Goal: Task Accomplishment & Management: Complete application form

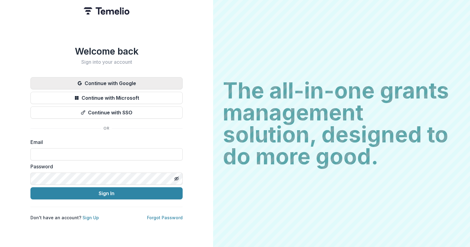
click at [110, 82] on button "Continue with Google" at bounding box center [106, 83] width 152 height 12
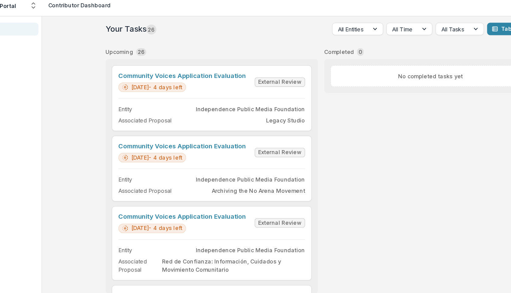
click at [104, 57] on div "Your Tasks 26 All Entities All Time All Tasks Table View Upcoming 26 Community …" at bounding box center [293, 155] width 435 height 276
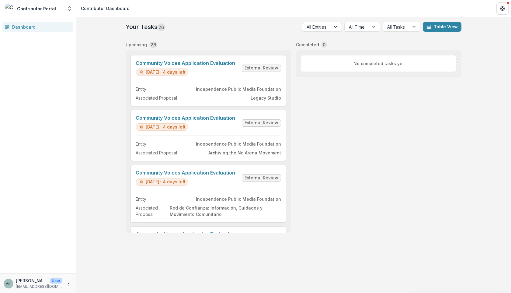
click at [57, 29] on div "Dashboard" at bounding box center [40, 27] width 56 height 6
click at [161, 63] on link "Community Voices Application Evaluation" at bounding box center [186, 63] width 100 height 6
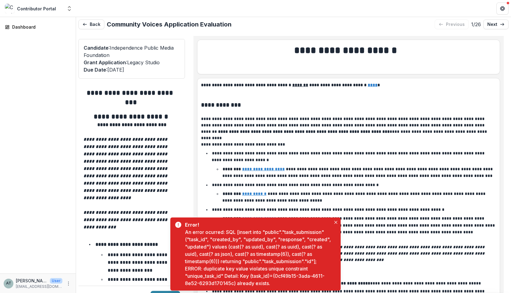
scroll to position [26, 0]
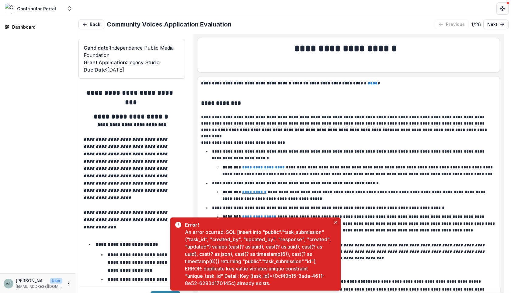
click at [337, 221] on icon "Close" at bounding box center [335, 222] width 3 height 3
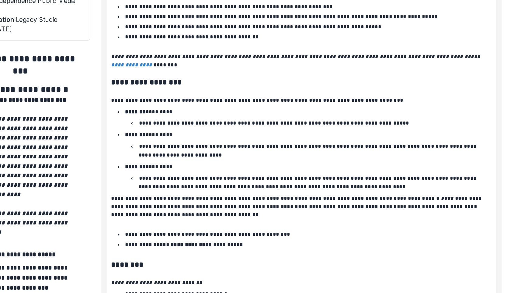
scroll to position [494, 0]
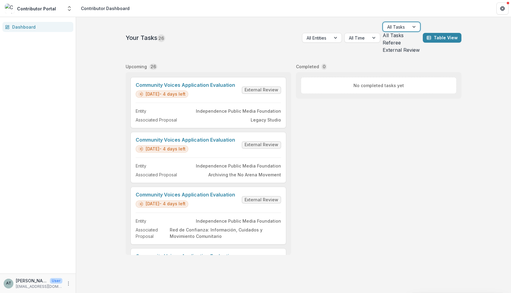
click at [405, 26] on div at bounding box center [396, 27] width 18 height 8
click at [397, 39] on div "All Tasks" at bounding box center [402, 35] width 38 height 7
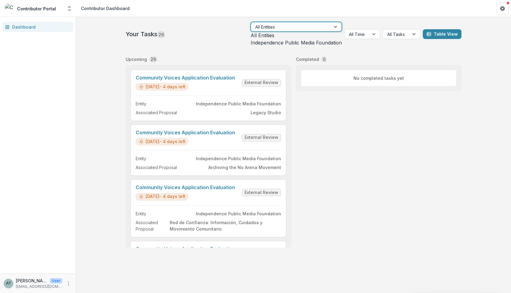
click at [320, 28] on div at bounding box center [290, 27] width 71 height 8
click at [319, 46] on div "Independence Public Media Foundation" at bounding box center [296, 42] width 91 height 7
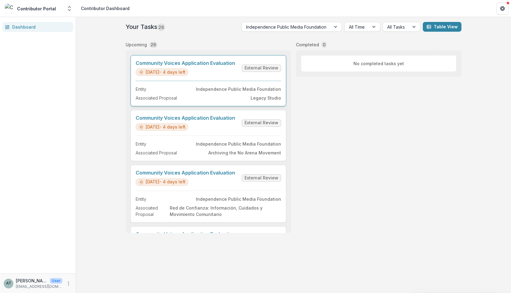
click at [189, 66] on link "Community Voices Application Evaluation" at bounding box center [186, 63] width 100 height 6
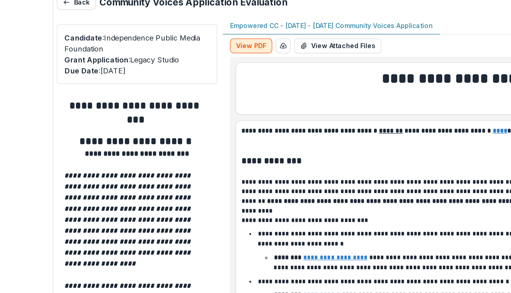
click at [208, 53] on button "View PDF" at bounding box center [208, 53] width 28 height 10
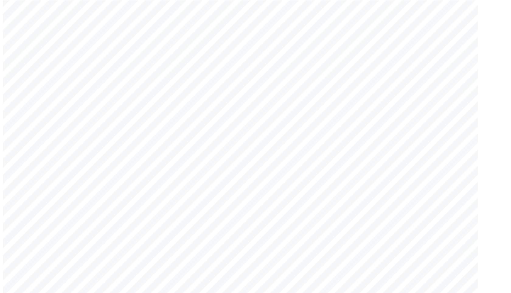
scroll to position [1790, 0]
click at [243, 146] on span "[DOMAIN_NAME]" at bounding box center [236, 148] width 48 height 6
drag, startPoint x: 259, startPoint y: 148, endPoint x: 215, endPoint y: 148, distance: 43.8
click at [215, 148] on div "- - Page: 5 Legacy Studio Organization Headquarters Address 2 Organization Head…" at bounding box center [342, 198] width 297 height 420
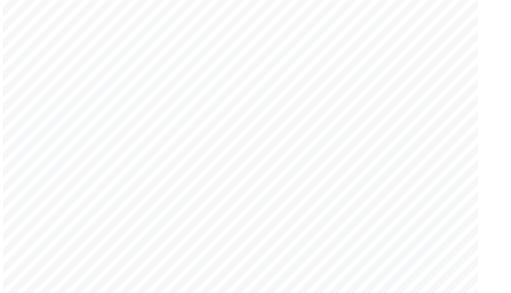
drag, startPoint x: 217, startPoint y: 146, endPoint x: 255, endPoint y: 146, distance: 38.3
click at [255, 146] on span "[DOMAIN_NAME]" at bounding box center [236, 148] width 48 height 6
copy span "[DOMAIN_NAME]"
click at [210, 162] on div "- - Page: 5 Legacy Studio Organization Headquarters Address 2 Organization Head…" at bounding box center [342, 198] width 297 height 420
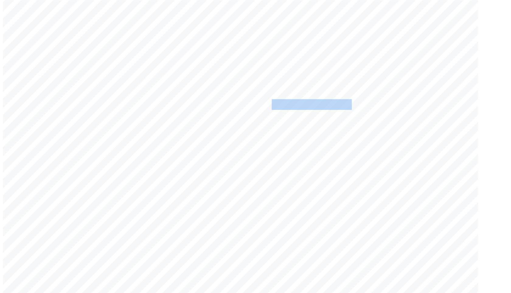
drag, startPoint x: 368, startPoint y: 99, endPoint x: 416, endPoint y: 100, distance: 47.8
click at [416, 100] on span "This proposal is a collaborative partnership between Empowered CDC and Fortress…" at bounding box center [338, 99] width 253 height 6
copy span "Empowered CDC"
click at [254, 95] on span "See attached files" at bounding box center [235, 92] width 47 height 6
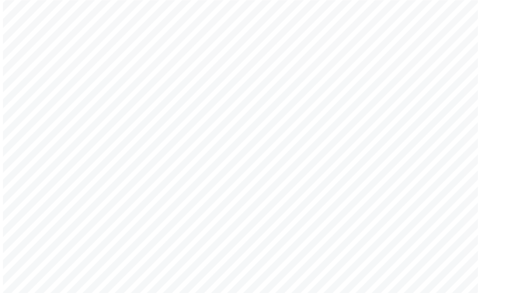
click at [255, 88] on span "Current 990 Upload" at bounding box center [244, 84] width 65 height 7
click at [261, 111] on span "Project Budget Upload" at bounding box center [249, 107] width 75 height 7
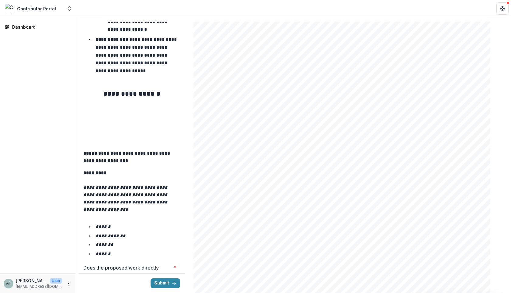
scroll to position [5192, 0]
click at [244, 162] on span "Project Budget Upload" at bounding box center [249, 158] width 75 height 7
click at [245, 138] on span "Current 990 Upload" at bounding box center [244, 134] width 65 height 7
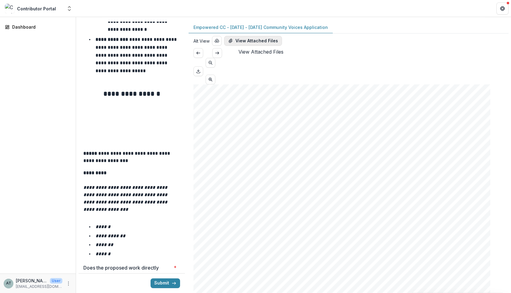
click at [268, 38] on button "View Attached Files" at bounding box center [253, 41] width 58 height 10
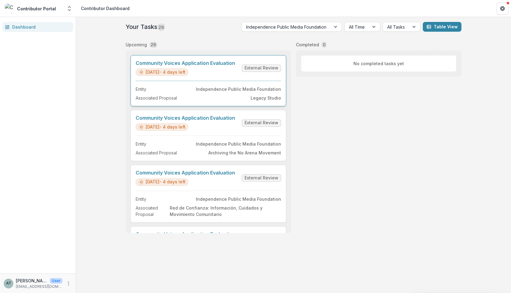
click at [171, 66] on link "Community Voices Application Evaluation" at bounding box center [186, 63] width 100 height 6
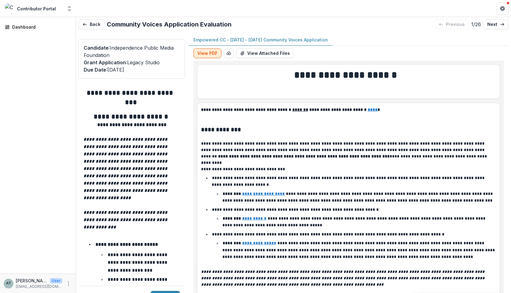
click at [201, 54] on button "View PDF" at bounding box center [208, 53] width 28 height 10
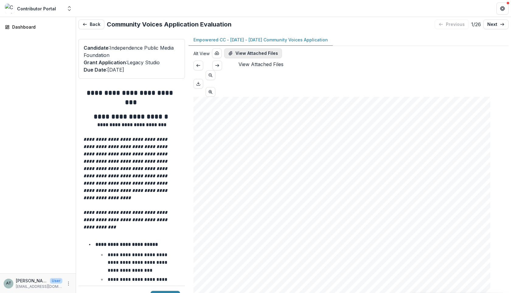
click at [250, 53] on button "View Attached Files" at bounding box center [253, 53] width 58 height 10
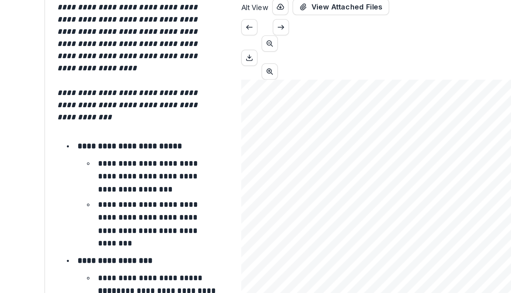
scroll to position [108, 0]
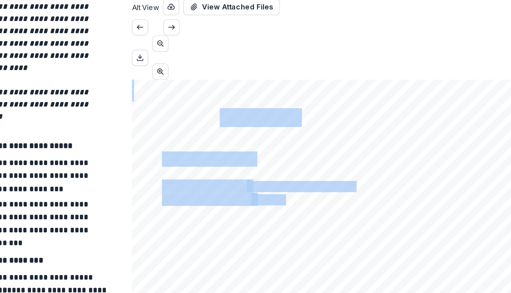
drag, startPoint x: 304, startPoint y: 105, endPoint x: 252, endPoint y: 105, distance: 52.7
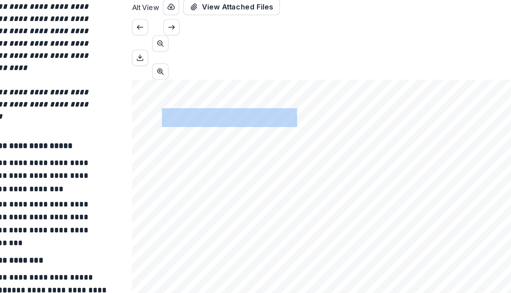
drag, startPoint x: 297, startPoint y: 103, endPoint x: 216, endPoint y: 102, distance: 80.7
click at [216, 115] on span "Empowered CDC" at bounding box center [252, 120] width 81 height 10
copy span "Empowered CDC"
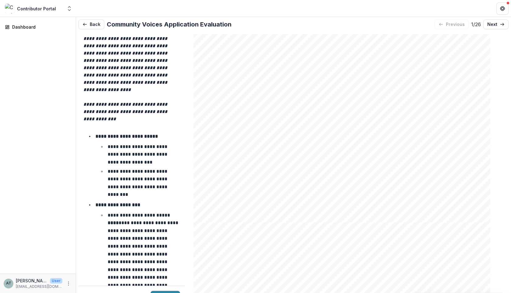
scroll to position [3240, 0]
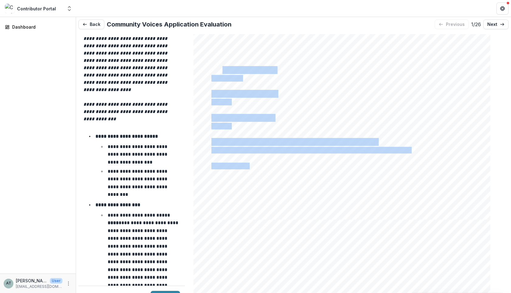
drag, startPoint x: 264, startPoint y: 91, endPoint x: 225, endPoint y: 83, distance: 40.4
click at [225, 83] on div "Page: 8 Legacy Studio is the same as the organization's leader (or Co-Leaders),…" at bounding box center [342, 9] width 297 height 420
click at [251, 86] on div "Page: 8 Legacy Studio is the same as the organization's leader (or Co-Leaders),…" at bounding box center [342, 9] width 297 height 420
drag, startPoint x: 247, startPoint y: 88, endPoint x: 235, endPoint y: 87, distance: 12.6
click at [235, 87] on div "Page: 8 Legacy Studio is the same as the organization's leader (or Co-Leaders),…" at bounding box center [342, 9] width 297 height 420
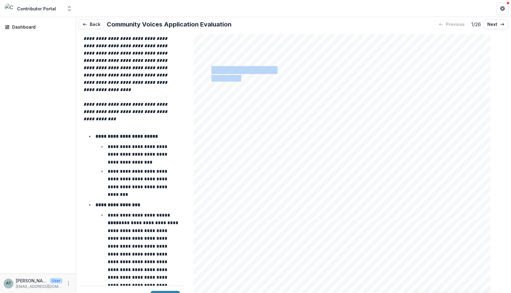
drag, startPoint x: 216, startPoint y: 79, endPoint x: 246, endPoint y: 86, distance: 30.5
click at [246, 86] on div "Page: 8 Legacy Studio is the same as the organization's leader (or Co-Leaders),…" at bounding box center [342, 9] width 297 height 420
copy div "Amount Requested $20,000.00"
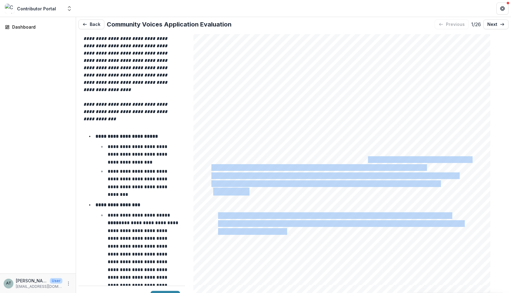
drag, startPoint x: 447, startPoint y: 198, endPoint x: 373, endPoint y: 173, distance: 78.4
click at [373, 173] on div "1. Page: 9 Legacy Studio Regarding the following two questions: We ask these qu…" at bounding box center [342, 75] width 297 height 420
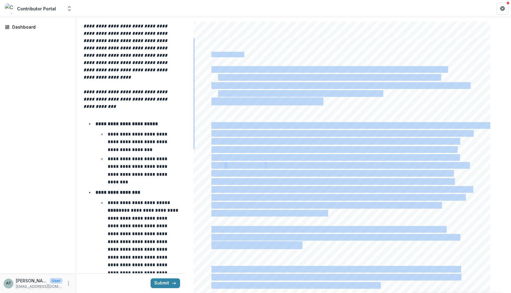
scroll to position [3847, 0]
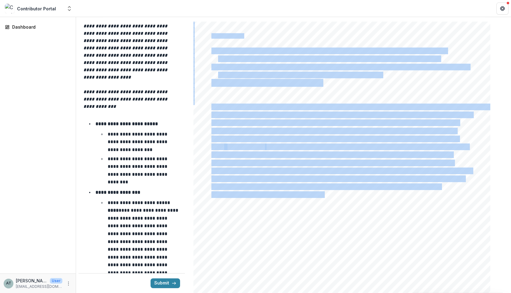
drag, startPoint x: 217, startPoint y: 110, endPoint x: 330, endPoint y: 212, distance: 152.3
copy div "Loremi Dolors am c adipiscin-elitse doeiusmodt incidid ut laboreetdo magnaaliqu…"
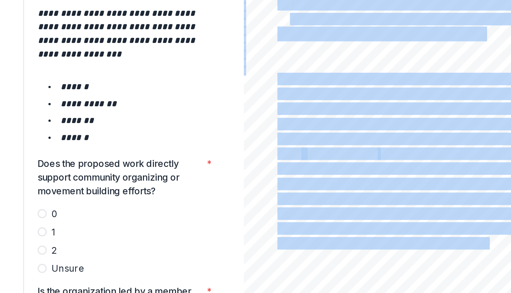
scroll to position [990, 0]
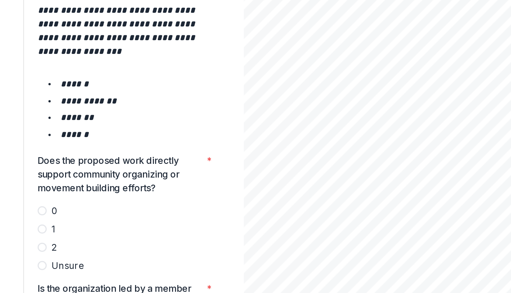
click at [86, 184] on span at bounding box center [85, 186] width 5 height 5
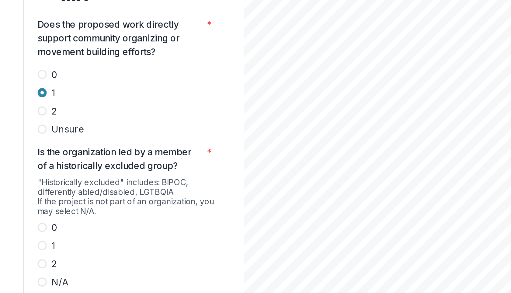
scroll to position [1063, 0]
click at [87, 203] on span at bounding box center [85, 205] width 5 height 5
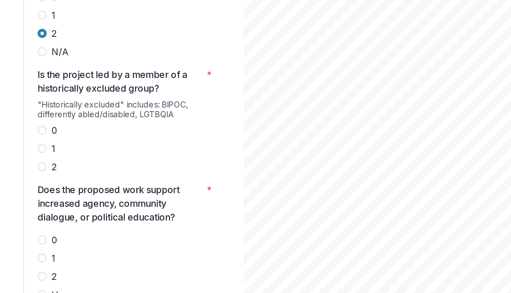
scroll to position [1186, 0]
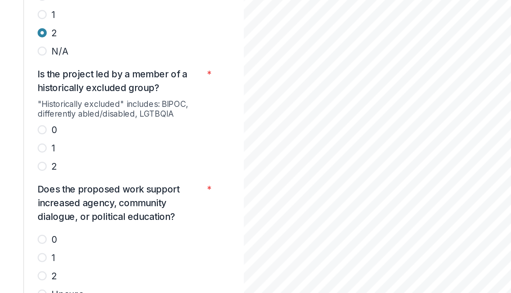
click at [86, 209] on span at bounding box center [85, 211] width 5 height 5
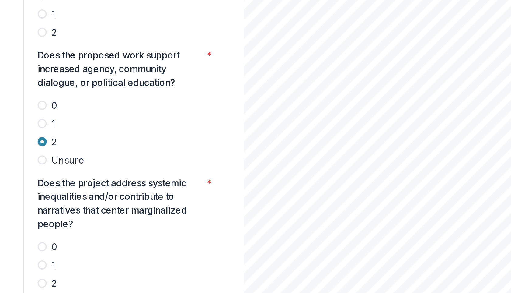
scroll to position [1259, 0]
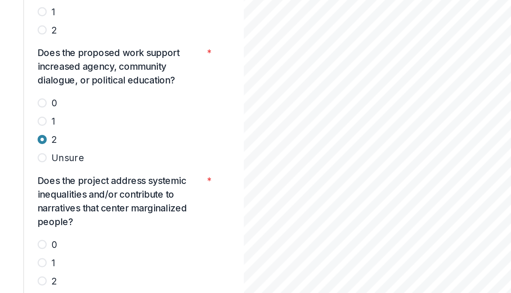
click at [86, 212] on span at bounding box center [85, 214] width 5 height 5
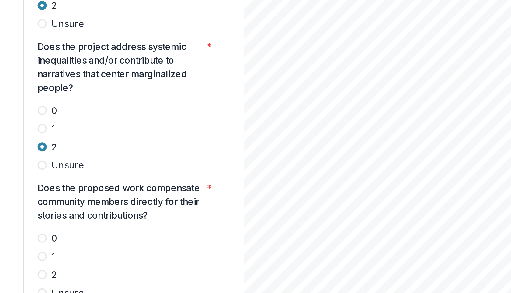
scroll to position [1331, 0]
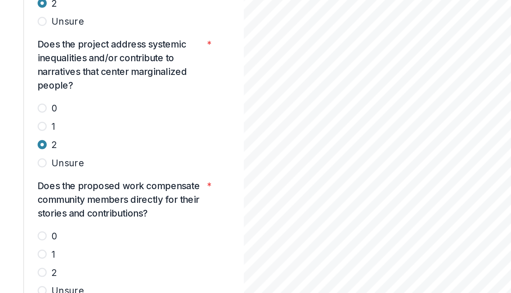
click at [86, 208] on span at bounding box center [85, 210] width 5 height 5
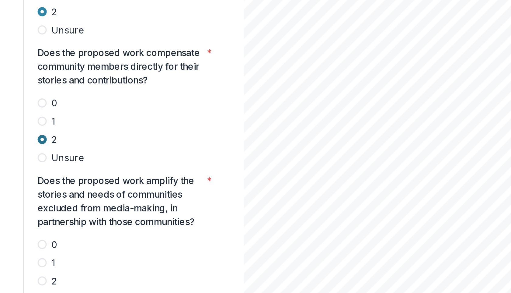
scroll to position [1403, 0]
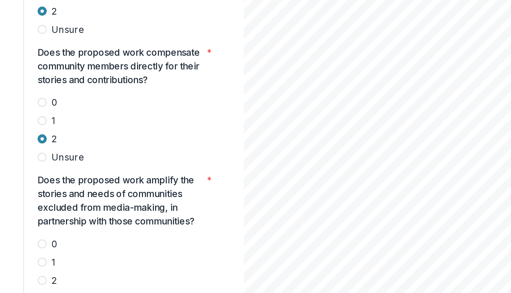
click at [87, 212] on span at bounding box center [85, 214] width 5 height 5
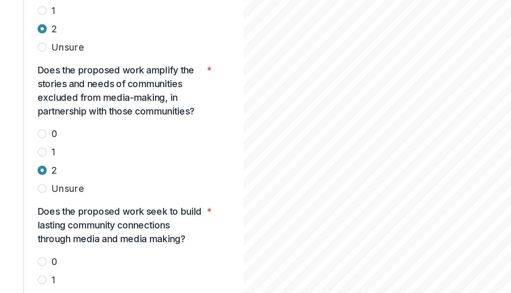
scroll to position [1476, 0]
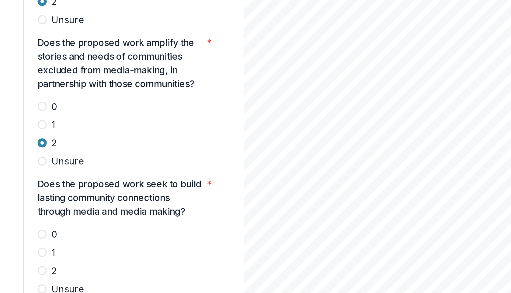
click at [85, 197] on span at bounding box center [85, 199] width 5 height 5
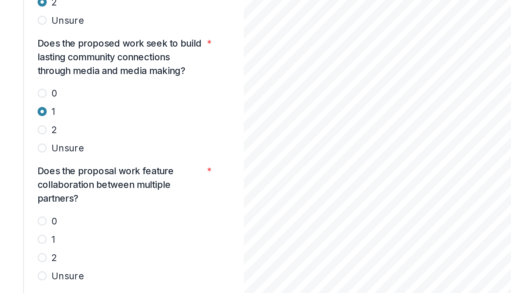
scroll to position [1552, 0]
click at [87, 199] on span at bounding box center [85, 201] width 5 height 5
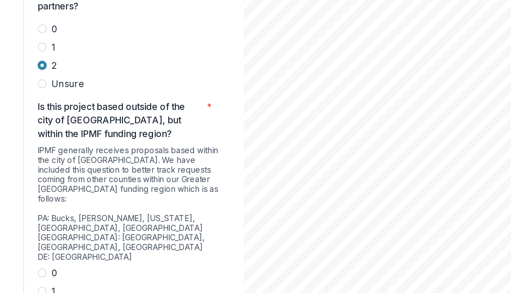
scroll to position [1653, 0]
click at [86, 208] on span at bounding box center [85, 210] width 5 height 5
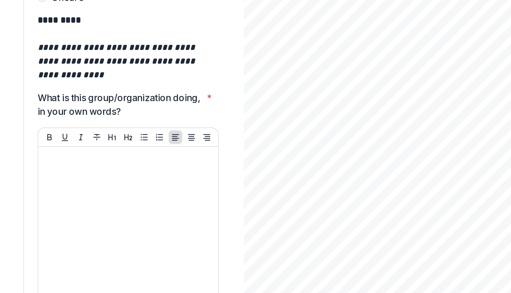
scroll to position [1830, 0]
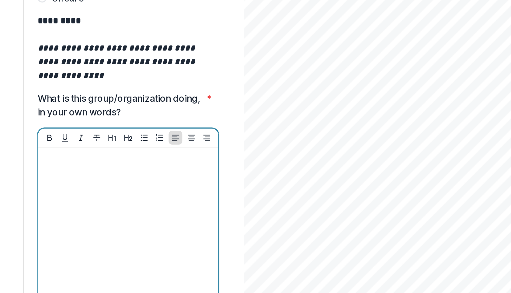
click at [107, 146] on div at bounding box center [131, 191] width 91 height 91
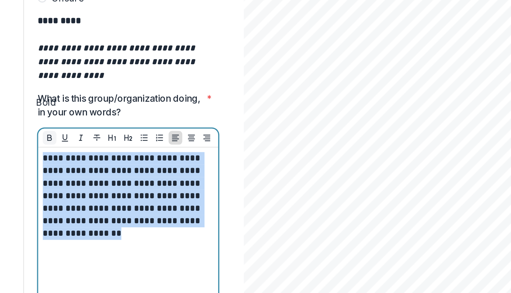
drag, startPoint x: 118, startPoint y: 163, endPoint x: 89, endPoint y: 110, distance: 59.8
click at [89, 133] on div "**********" at bounding box center [132, 186] width 96 height 106
copy p "**********"
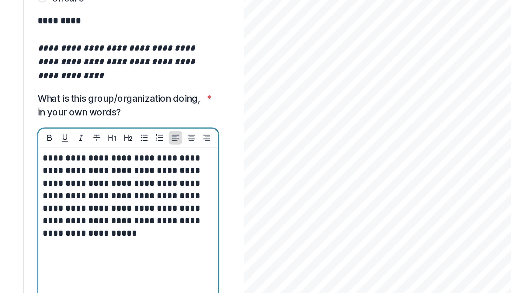
click at [86, 146] on p "**********" at bounding box center [130, 169] width 89 height 47
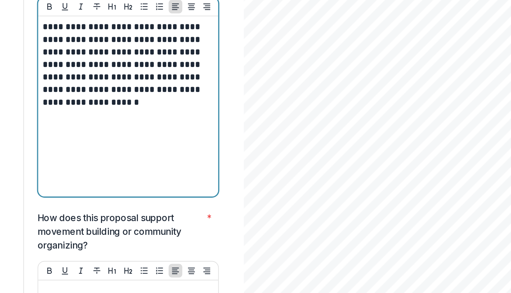
scroll to position [1907, 0]
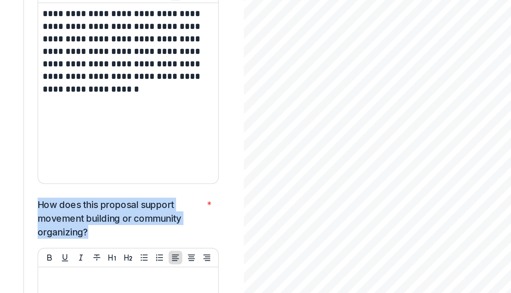
drag, startPoint x: 116, startPoint y: 162, endPoint x: 84, endPoint y: 145, distance: 35.8
click at [84, 170] on p "How does this proposal support movement building or community organizing?" at bounding box center [127, 181] width 88 height 22
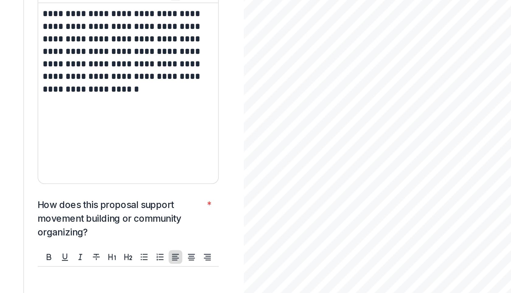
click at [117, 170] on p "How does this proposal support movement building or community organizing?" at bounding box center [127, 181] width 88 height 22
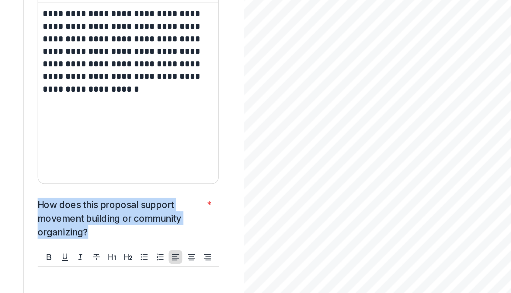
drag, startPoint x: 116, startPoint y: 159, endPoint x: 84, endPoint y: 146, distance: 34.5
click at [84, 170] on p "How does this proposal support movement building or community organizing?" at bounding box center [127, 181] width 88 height 22
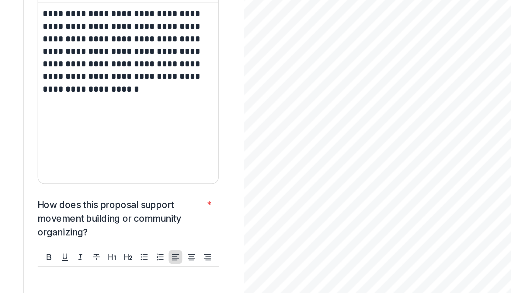
click at [107, 170] on p "How does this proposal support movement building or community organizing?" at bounding box center [127, 181] width 88 height 22
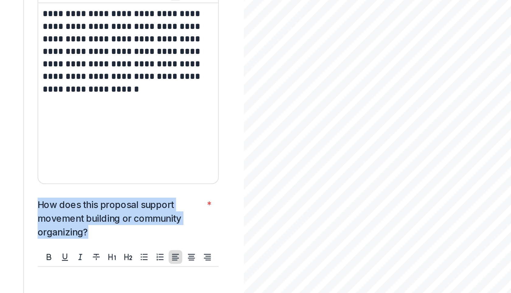
drag, startPoint x: 111, startPoint y: 161, endPoint x: 85, endPoint y: 145, distance: 30.3
click at [85, 170] on p "How does this proposal support movement building or community organizing?" at bounding box center [127, 181] width 88 height 22
drag, startPoint x: 84, startPoint y: 144, endPoint x: 109, endPoint y: 158, distance: 28.9
click at [109, 170] on p "How does this proposal support movement building or community organizing?" at bounding box center [127, 181] width 88 height 22
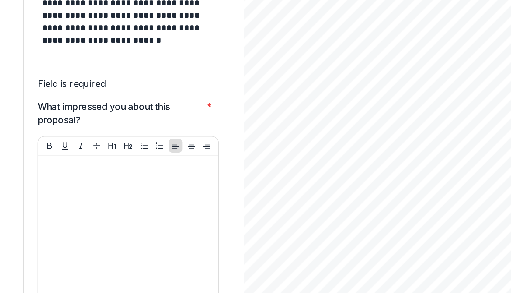
scroll to position [2105, 0]
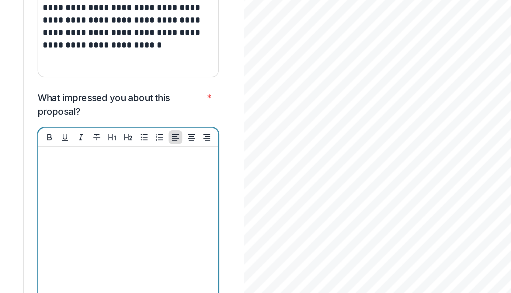
click at [104, 145] on div at bounding box center [131, 190] width 91 height 91
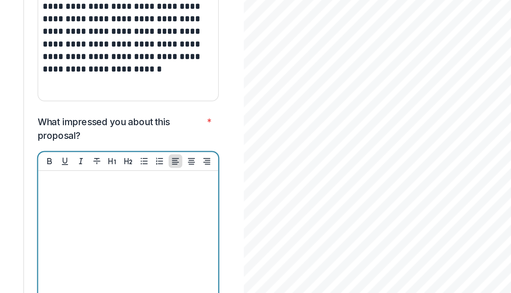
scroll to position [2089, 0]
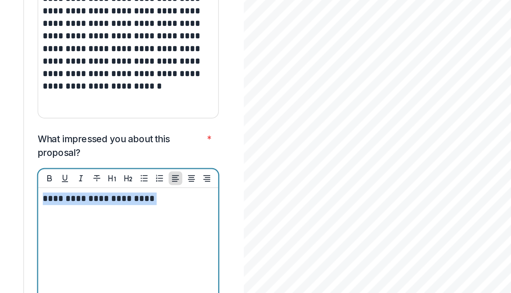
drag, startPoint x: 144, startPoint y: 142, endPoint x: 95, endPoint y: 137, distance: 49.3
click at [95, 165] on div "**********" at bounding box center [132, 213] width 96 height 96
drag, startPoint x: 124, startPoint y: 141, endPoint x: 86, endPoint y: 140, distance: 38.4
click at [86, 167] on p "**********" at bounding box center [130, 170] width 89 height 7
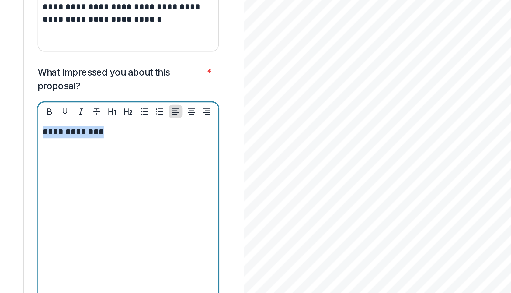
scroll to position [2126, 0]
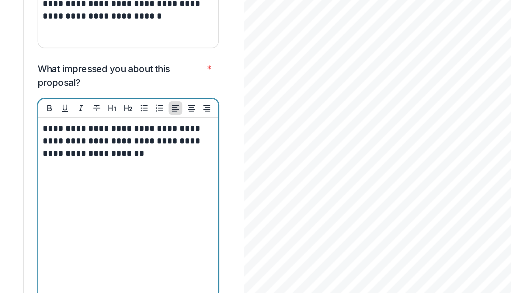
click at [157, 130] on p "**********" at bounding box center [130, 140] width 89 height 20
click at [162, 130] on p "**********" at bounding box center [130, 140] width 89 height 20
click at [138, 130] on p "**********" at bounding box center [130, 140] width 89 height 20
click at [135, 130] on p "**********" at bounding box center [130, 143] width 89 height 27
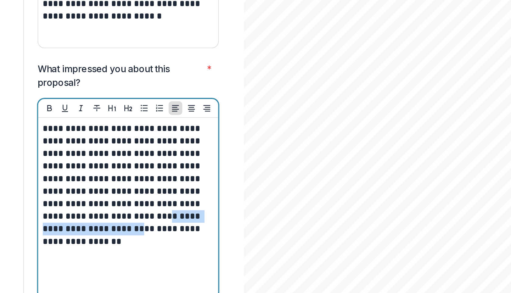
drag, startPoint x: 135, startPoint y: 151, endPoint x: 123, endPoint y: 159, distance: 14.9
click at [123, 159] on p "**********" at bounding box center [130, 163] width 89 height 67
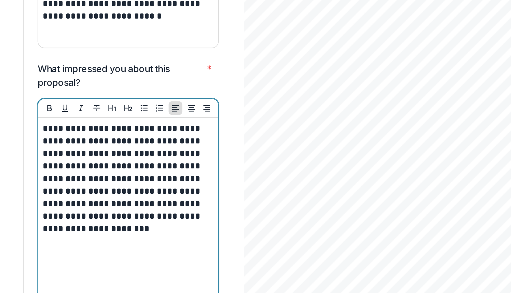
click at [117, 158] on p "**********" at bounding box center [130, 160] width 89 height 60
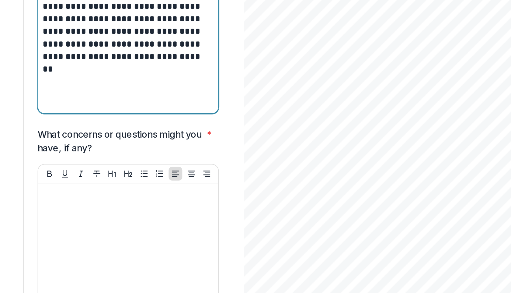
scroll to position [2225, 0]
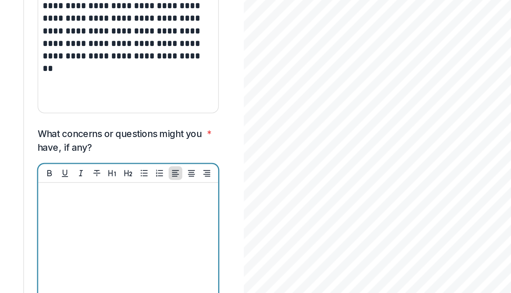
click at [97, 165] on p at bounding box center [131, 168] width 91 height 7
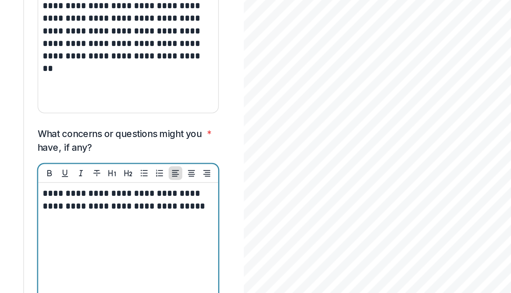
click at [86, 165] on p "**********" at bounding box center [130, 171] width 89 height 13
click at [113, 165] on p "**********" at bounding box center [130, 175] width 89 height 20
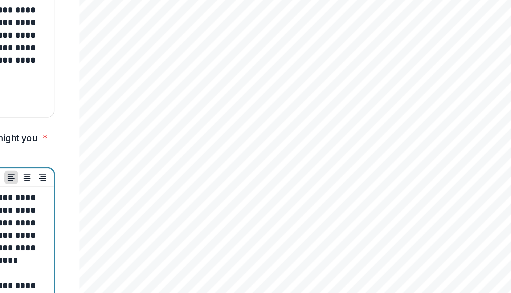
scroll to position [3843, 0]
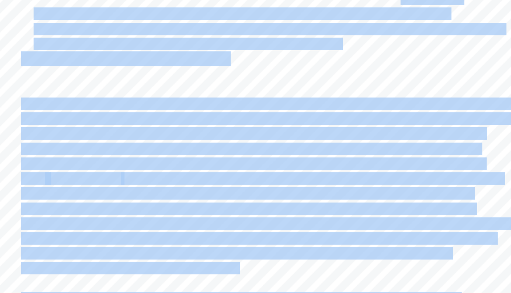
drag, startPoint x: 447, startPoint y: 87, endPoint x: 419, endPoint y: 82, distance: 28.2
click at [419, 82] on div "2. 3. Page: 10 Legacy Studio Document and amplify the strength, wisdom, and liv…" at bounding box center [342, 240] width 297 height 420
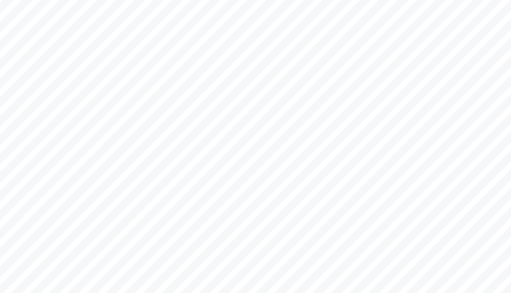
click at [403, 73] on span "storytelling and podcast recordings, honoring their role in preserving cultural…" at bounding box center [329, 70] width 222 height 6
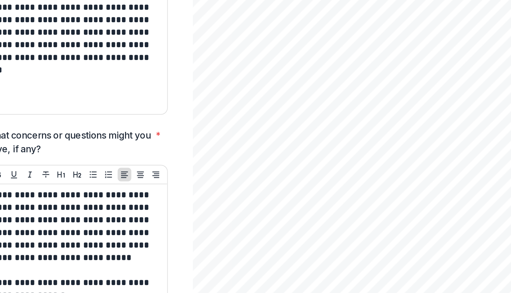
scroll to position [2240, 0]
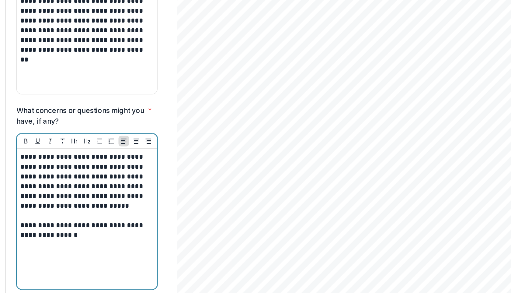
click at [128, 197] on p "**********" at bounding box center [130, 203] width 89 height 13
click at [127, 197] on p "**********" at bounding box center [130, 203] width 89 height 13
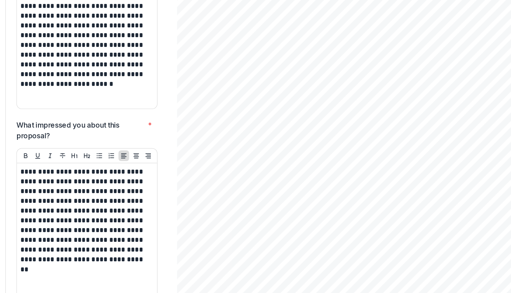
scroll to position [2096, 0]
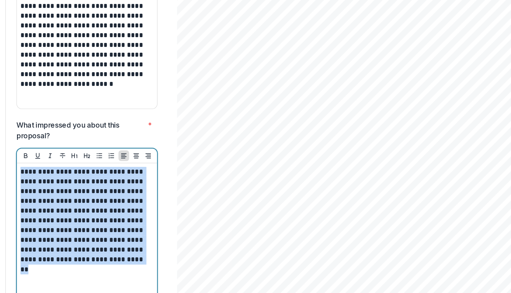
drag, startPoint x: 146, startPoint y: 198, endPoint x: 84, endPoint y: 134, distance: 89.3
click at [84, 158] on div "**********" at bounding box center [132, 206] width 96 height 96
copy p "**********"
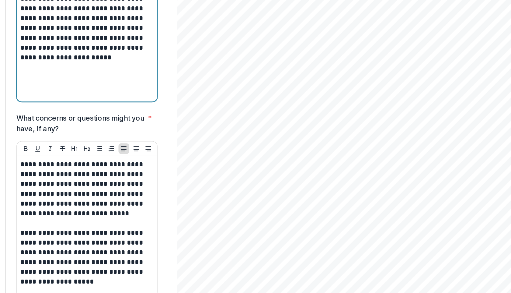
scroll to position [2237, 0]
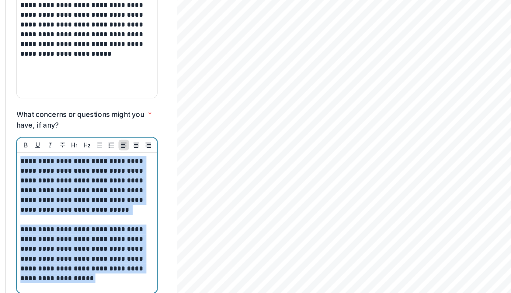
drag, startPoint x: 134, startPoint y: 211, endPoint x: 86, endPoint y: 129, distance: 94.4
click at [86, 153] on div "**********" at bounding box center [131, 198] width 91 height 91
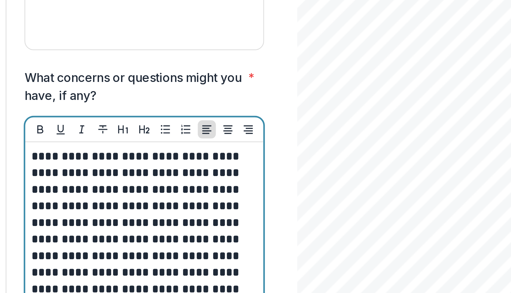
scroll to position [2254, 0]
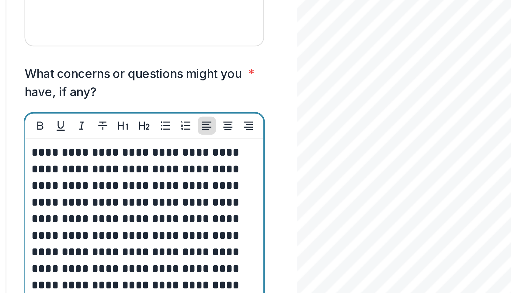
click at [105, 136] on p "**********" at bounding box center [130, 156] width 89 height 40
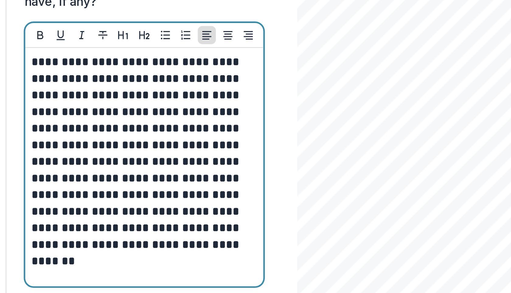
scroll to position [2291, 0]
click at [145, 140] on p "**********" at bounding box center [130, 162] width 89 height 47
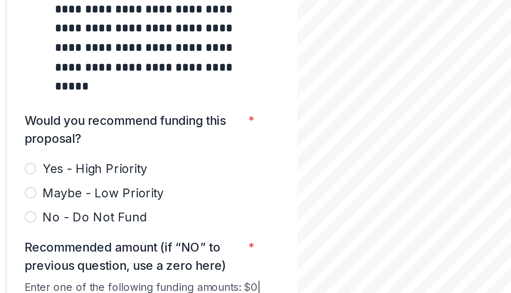
scroll to position [2620, 0]
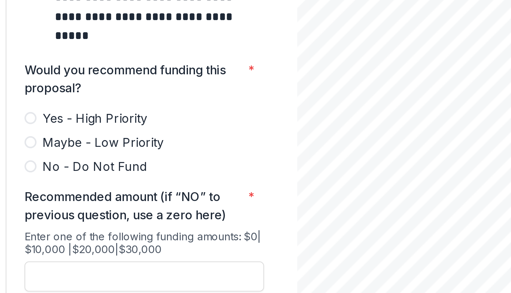
click at [86, 132] on span at bounding box center [85, 134] width 5 height 5
click at [90, 183] on input "Recommended amount (if “NO” to previous question, use a zero here) *" at bounding box center [131, 189] width 97 height 12
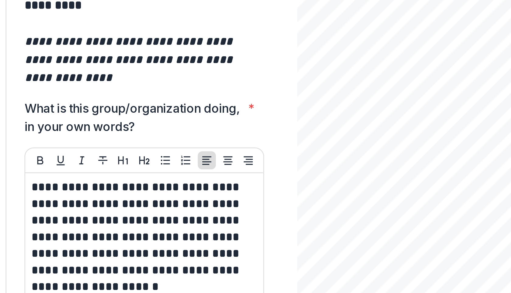
scroll to position [1841, 0]
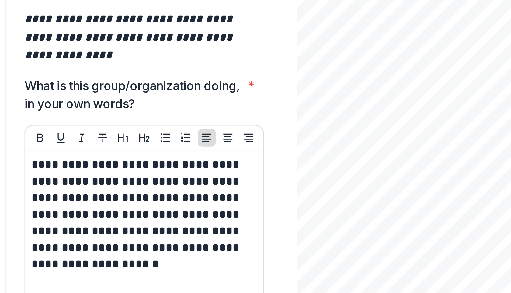
type input "*******"
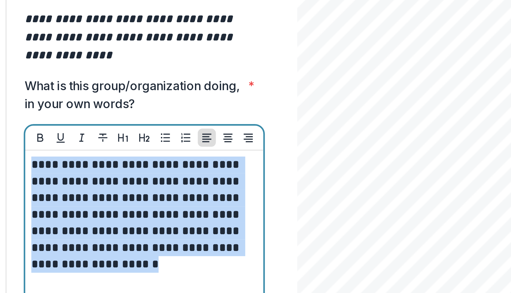
drag, startPoint x: 86, startPoint y: 117, endPoint x: 133, endPoint y: 157, distance: 61.5
click at [133, 157] on p "**********" at bounding box center [130, 164] width 89 height 47
copy p "**********"
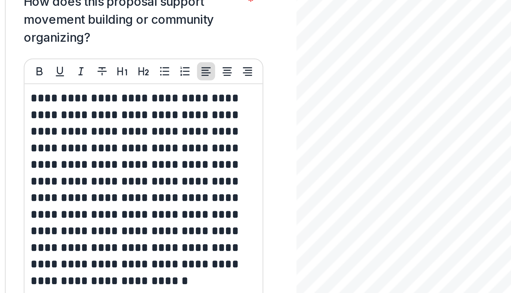
scroll to position [1964, 0]
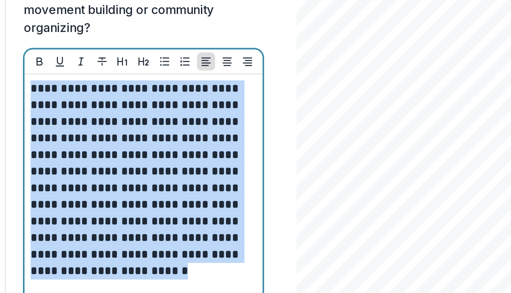
drag, startPoint x: 144, startPoint y: 208, endPoint x: 85, endPoint y: 135, distance: 94.2
click at [85, 156] on div "**********" at bounding box center [132, 204] width 96 height 96
copy p "**********"
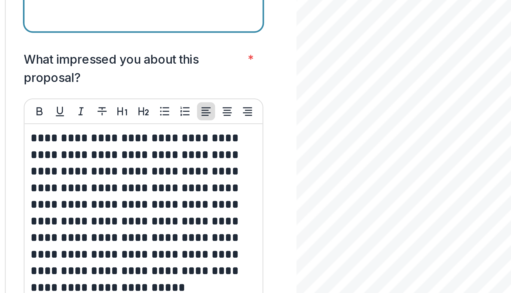
scroll to position [2080, 0]
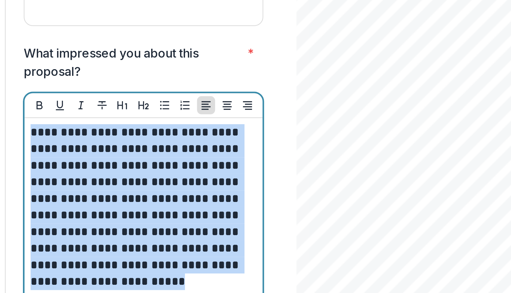
drag, startPoint x: 128, startPoint y: 214, endPoint x: 84, endPoint y: 152, distance: 75.5
click at [84, 174] on div "**********" at bounding box center [132, 222] width 96 height 96
copy p "**********"
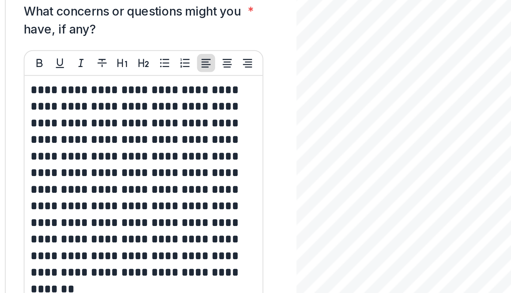
scroll to position [2231, 0]
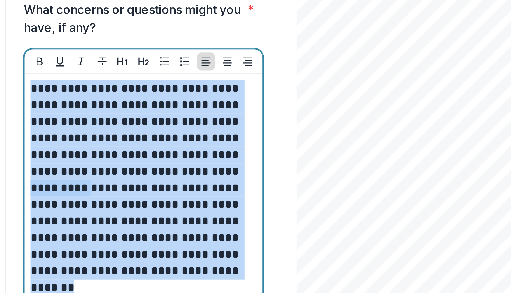
drag, startPoint x: 110, startPoint y: 216, endPoint x: 87, endPoint y: 134, distance: 85.3
click at [87, 159] on div "**********" at bounding box center [131, 204] width 91 height 91
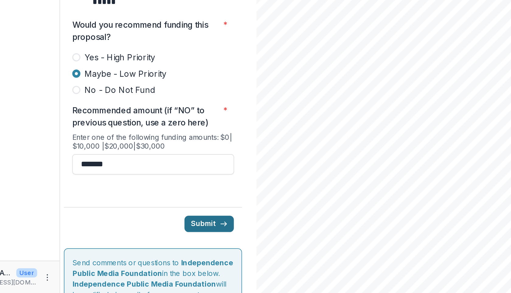
scroll to position [2587, 0]
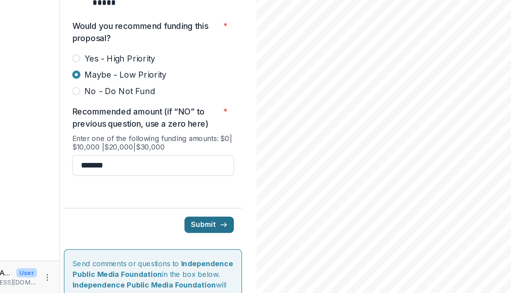
click at [167, 246] on button "Submit" at bounding box center [166, 252] width 30 height 10
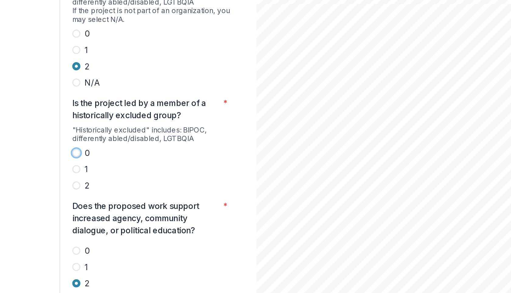
scroll to position [1207, 0]
click at [160, 129] on label "2" at bounding box center [131, 132] width 97 height 7
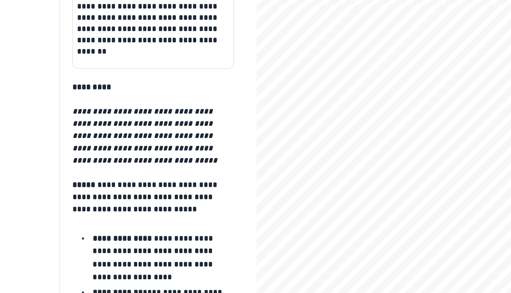
scroll to position [2631, 0]
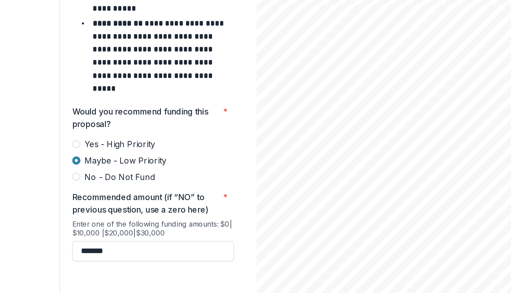
click at [155, 202] on button "Submit" at bounding box center [166, 207] width 30 height 10
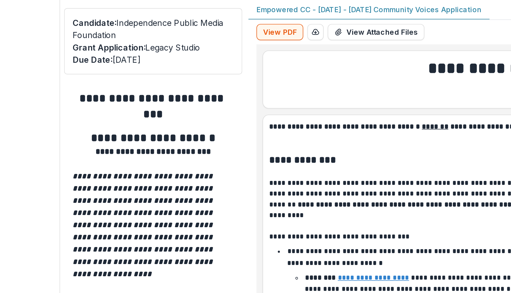
type input "*******"
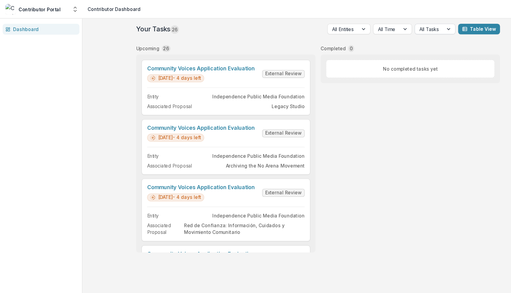
click at [408, 29] on div "All Tasks" at bounding box center [396, 27] width 26 height 9
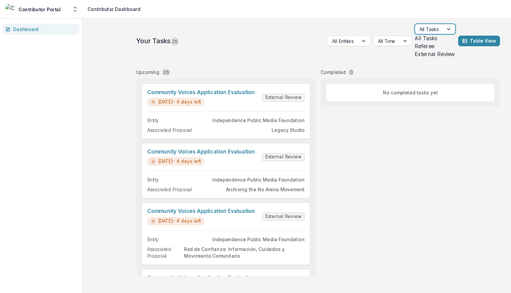
click at [376, 33] on div at bounding box center [374, 37] width 11 height 9
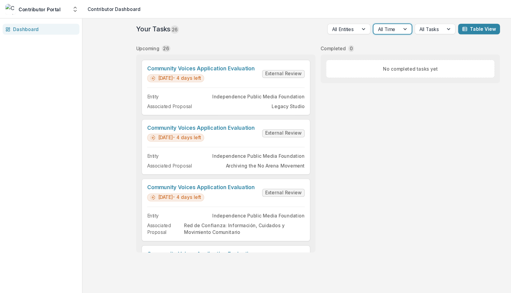
click at [376, 29] on div at bounding box center [374, 26] width 11 height 9
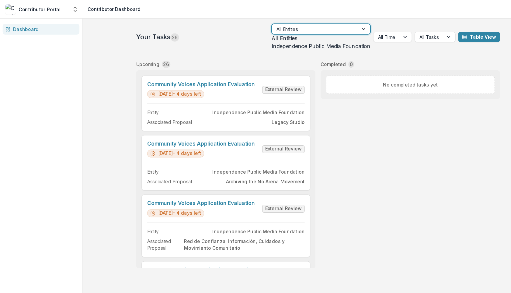
click at [337, 26] on div at bounding box center [336, 26] width 11 height 9
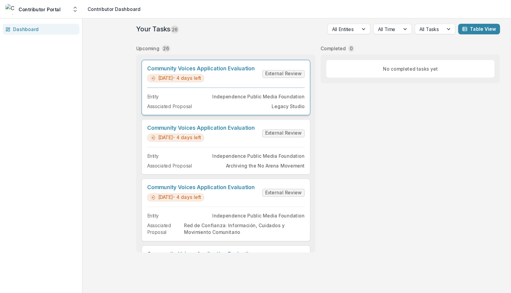
click at [216, 66] on link "Community Voices Application Evaluation" at bounding box center [186, 63] width 100 height 6
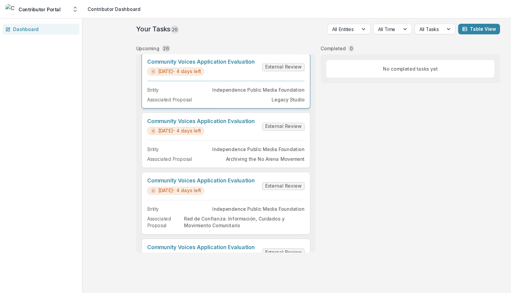
scroll to position [23, 0]
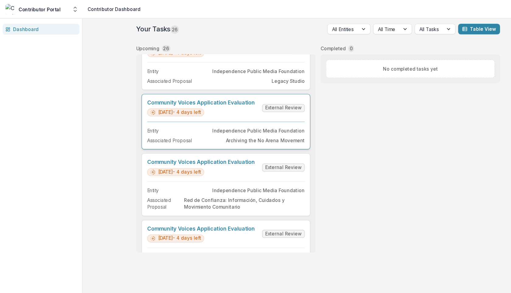
click at [202, 98] on link "Community Voices Application Evaluation" at bounding box center [186, 95] width 100 height 6
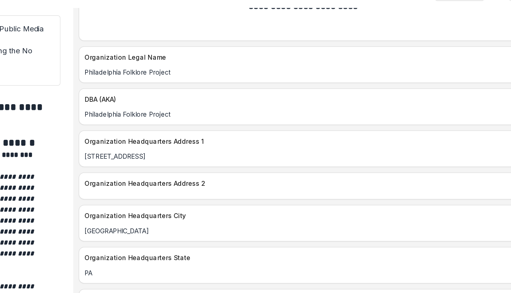
scroll to position [806, 0]
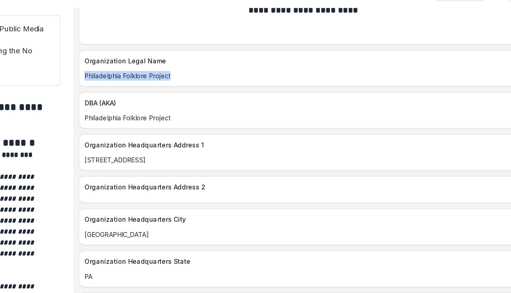
drag, startPoint x: 260, startPoint y: 73, endPoint x: 200, endPoint y: 72, distance: 59.7
click at [200, 76] on div "Philadelphia Folklore Project" at bounding box center [349, 79] width 303 height 6
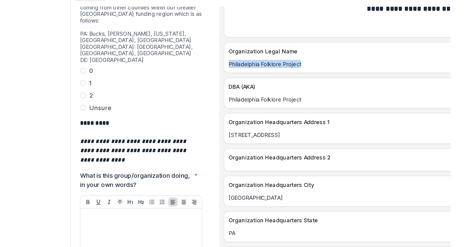
scroll to position [1839, 0]
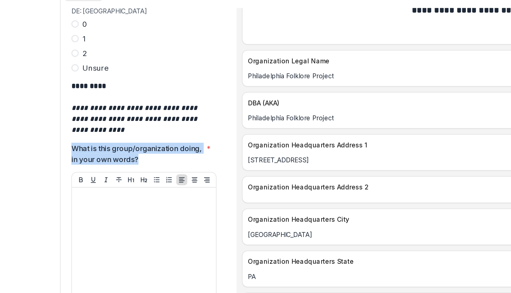
drag, startPoint x: 149, startPoint y: 106, endPoint x: 84, endPoint y: 100, distance: 65.2
click at [84, 124] on p "What is this group/organization doing, in your own words?" at bounding box center [127, 131] width 88 height 15
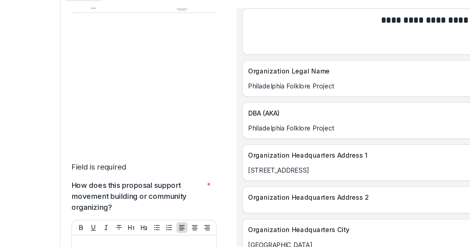
scroll to position [1958, 0]
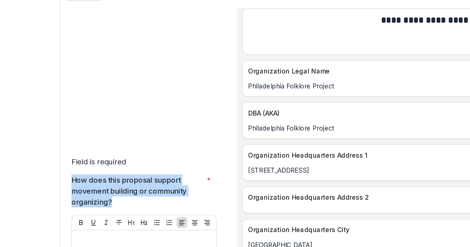
drag, startPoint x: 84, startPoint y: 119, endPoint x: 114, endPoint y: 135, distance: 34.0
click at [114, 145] on p "How does this proposal support movement building or community organizing?" at bounding box center [127, 156] width 88 height 22
drag, startPoint x: 113, startPoint y: 135, endPoint x: 85, endPoint y: 118, distance: 33.2
click at [85, 145] on p "How does this proposal support movement building or community organizing?" at bounding box center [127, 156] width 88 height 22
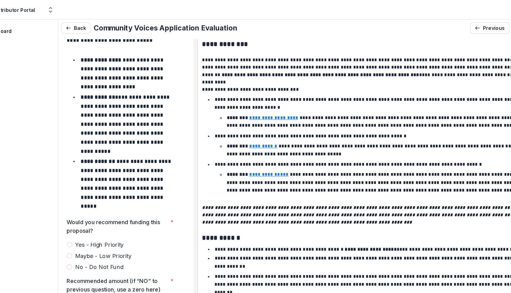
scroll to position [0, 0]
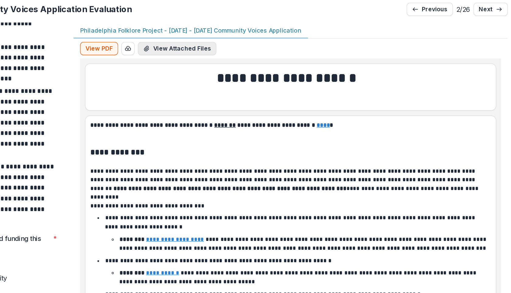
click at [275, 55] on button "View Attached Files" at bounding box center [265, 53] width 58 height 10
drag, startPoint x: 275, startPoint y: 55, endPoint x: 348, endPoint y: 26, distance: 79.4
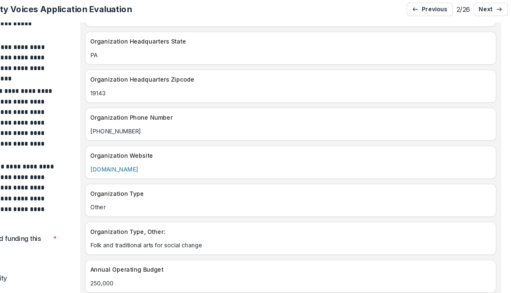
scroll to position [967, 0]
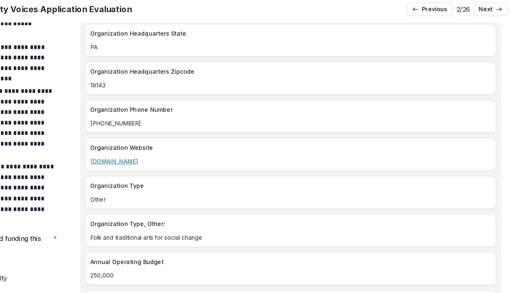
click at [236, 134] on link "[DOMAIN_NAME]" at bounding box center [218, 136] width 35 height 5
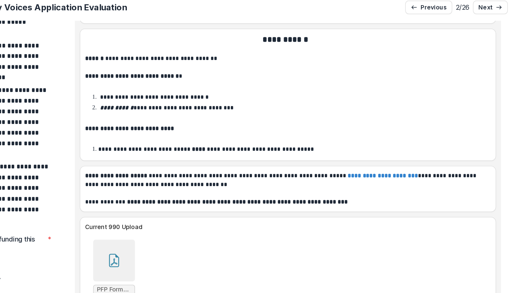
scroll to position [3391, 0]
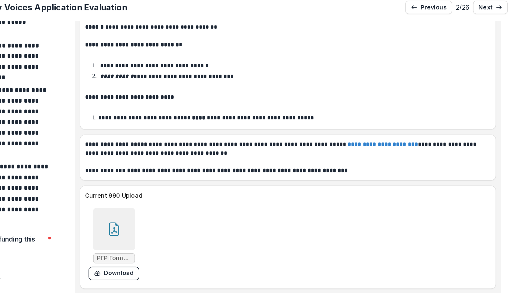
click at [227, 186] on div at bounding box center [222, 185] width 30 height 30
click at [5, 246] on icon "Close" at bounding box center [2, 297] width 5 height 5
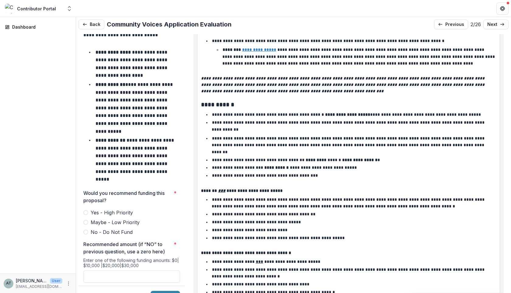
scroll to position [0, 0]
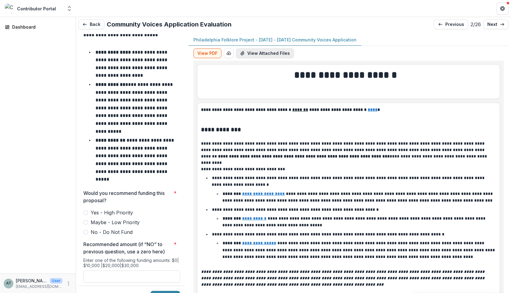
click at [249, 50] on button "View Attached Files" at bounding box center [265, 53] width 58 height 10
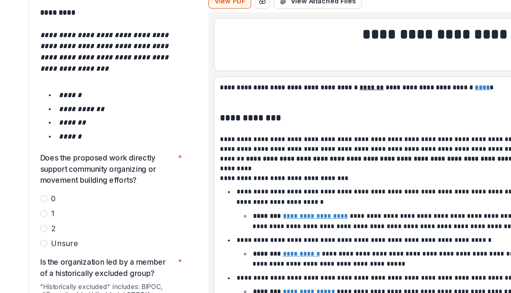
scroll to position [1005, 0]
click at [86, 199] on span at bounding box center [85, 201] width 5 height 5
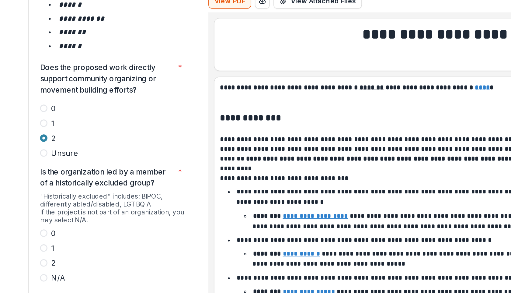
scroll to position [1063, 0]
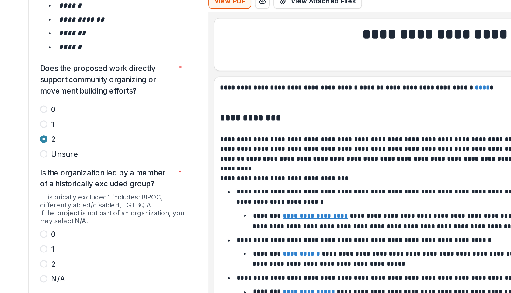
click at [86, 222] on span at bounding box center [85, 224] width 5 height 5
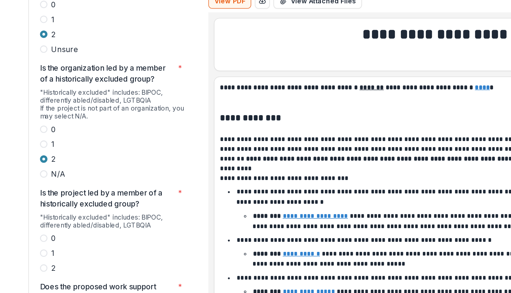
scroll to position [1132, 0]
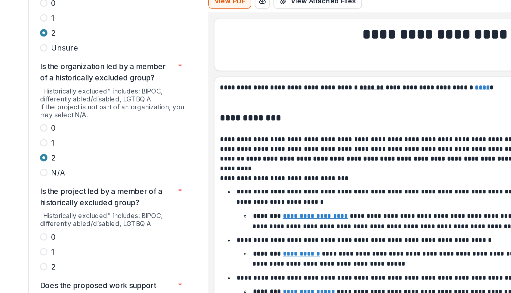
click at [86, 224] on span at bounding box center [85, 226] width 5 height 5
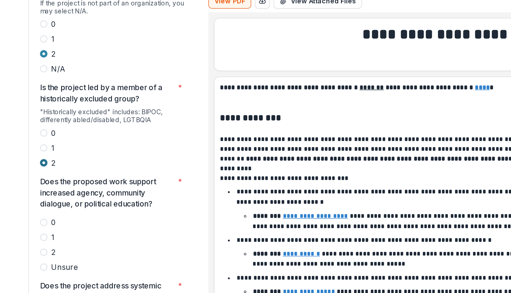
scroll to position [1201, 0]
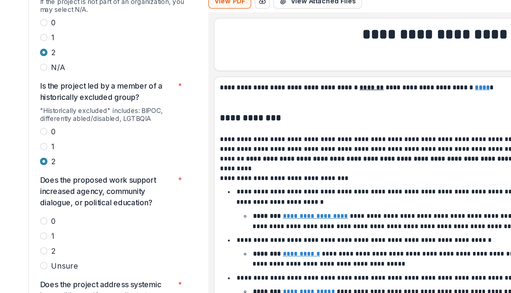
click at [86, 214] on span at bounding box center [85, 216] width 5 height 5
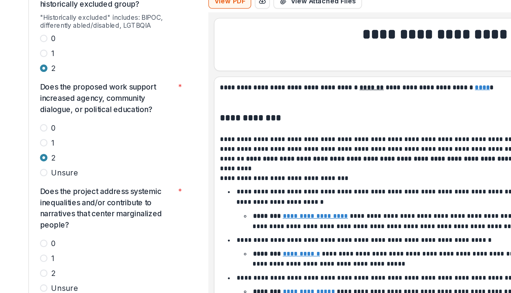
scroll to position [1263, 0]
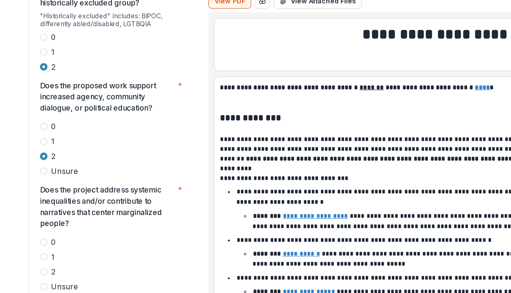
click at [85, 228] on span at bounding box center [85, 230] width 5 height 5
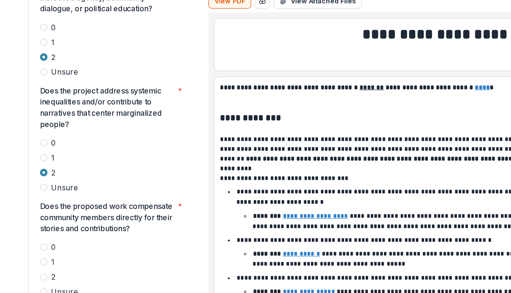
scroll to position [1333, 0]
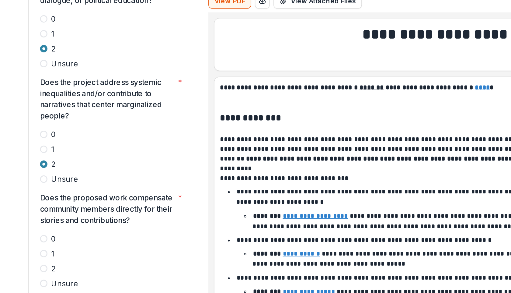
click at [87, 206] on span at bounding box center [85, 208] width 5 height 5
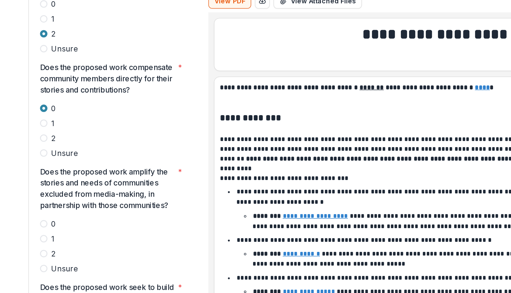
scroll to position [1421, 0]
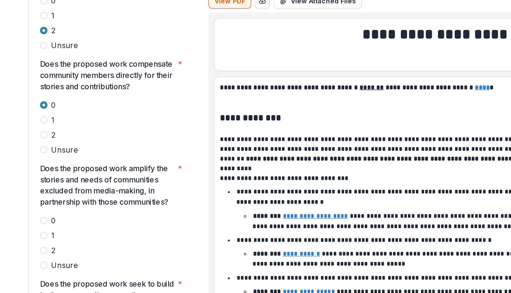
click at [86, 214] on span at bounding box center [85, 216] width 5 height 5
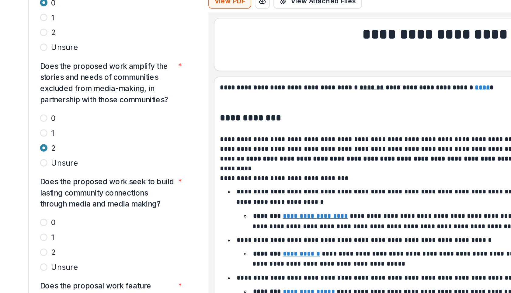
scroll to position [1488, 0]
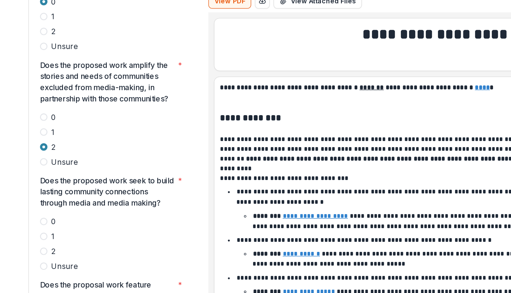
click at [87, 214] on span at bounding box center [85, 216] width 5 height 5
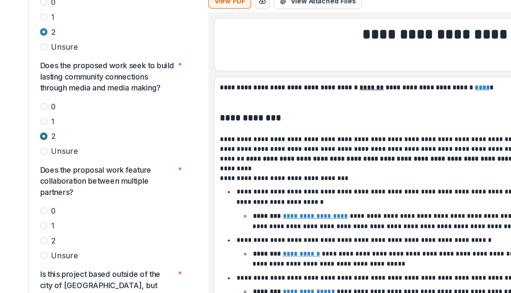
scroll to position [1564, 0]
click at [86, 207] on span at bounding box center [85, 209] width 5 height 5
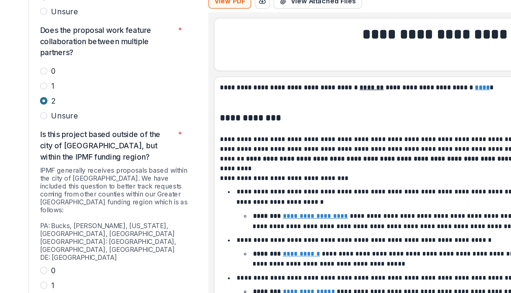
scroll to position [1657, 0]
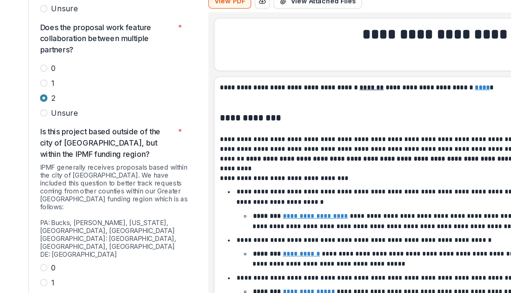
click at [86, 225] on span at bounding box center [85, 227] width 5 height 5
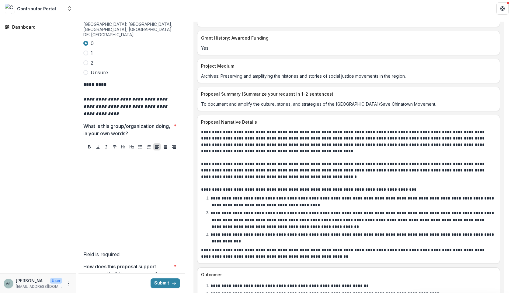
scroll to position [2695, 0]
click at [137, 154] on div at bounding box center [132, 199] width 92 height 91
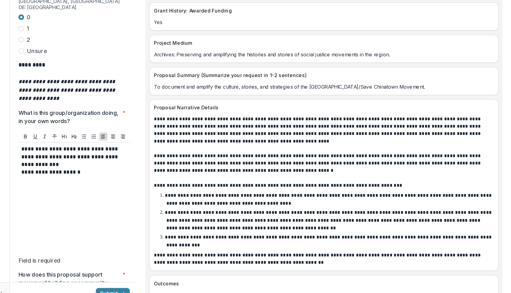
scroll to position [0, 0]
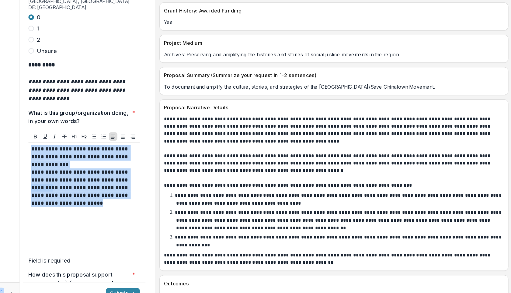
drag, startPoint x: 155, startPoint y: 176, endPoint x: 73, endPoint y: 128, distance: 94.7
click at [73, 128] on main "**********" at bounding box center [255, 155] width 511 height 276
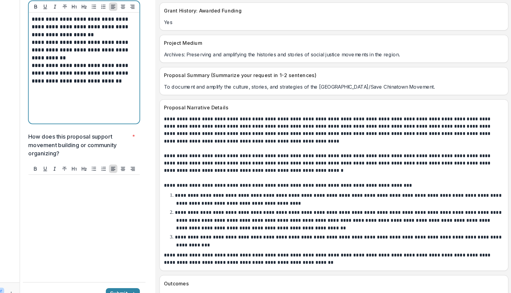
scroll to position [1986, 0]
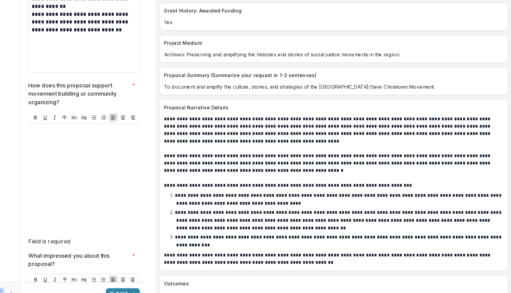
click at [114, 138] on div at bounding box center [132, 183] width 92 height 91
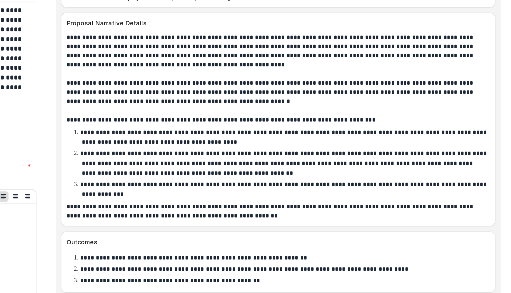
scroll to position [2747, 0]
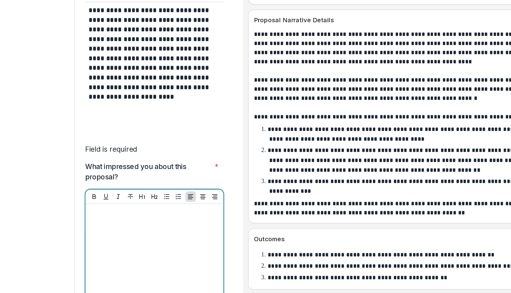
click at [108, 200] on div at bounding box center [131, 245] width 91 height 91
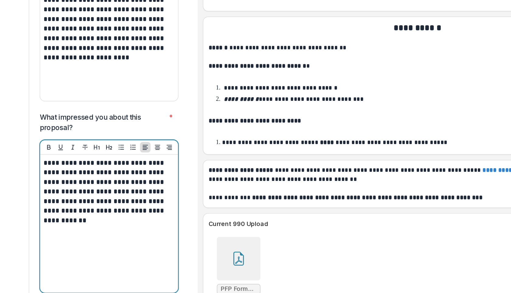
scroll to position [3326, 0]
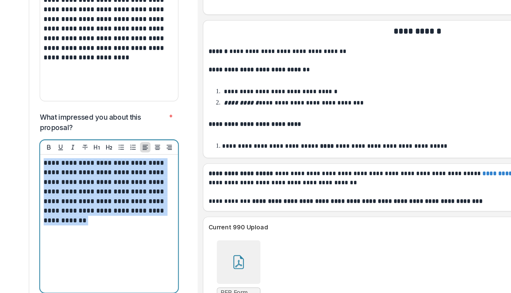
drag, startPoint x: 103, startPoint y: 185, endPoint x: 81, endPoint y: 140, distance: 50.0
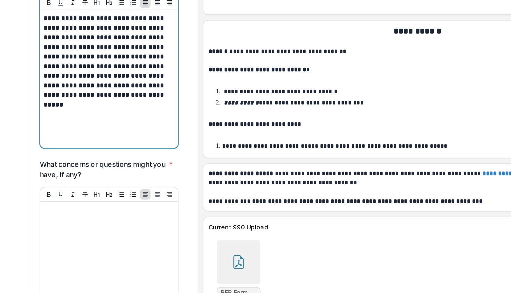
scroll to position [2194, 0]
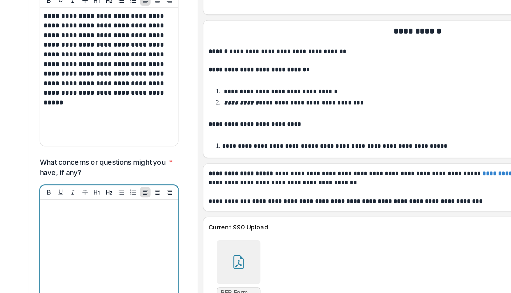
click at [128, 197] on p at bounding box center [131, 200] width 91 height 7
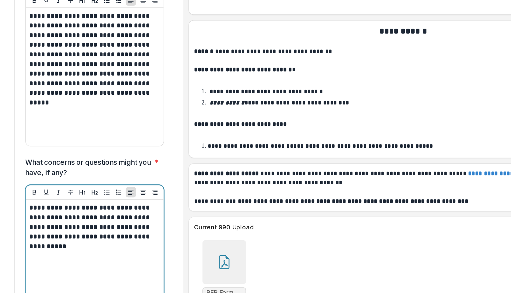
click at [172, 197] on p "**********" at bounding box center [130, 213] width 89 height 33
click at [137, 200] on p "**********" at bounding box center [130, 213] width 89 height 33
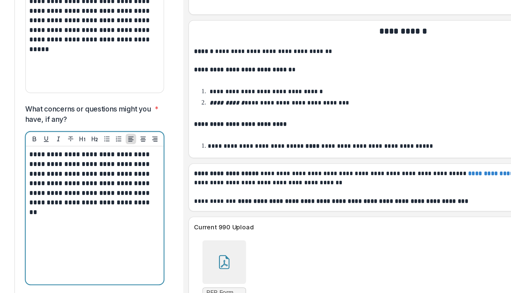
scroll to position [2233, 0]
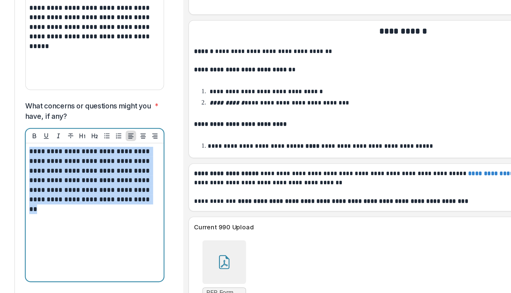
drag, startPoint x: 135, startPoint y: 178, endPoint x: 84, endPoint y: 132, distance: 68.5
click at [84, 155] on div "**********" at bounding box center [132, 203] width 96 height 96
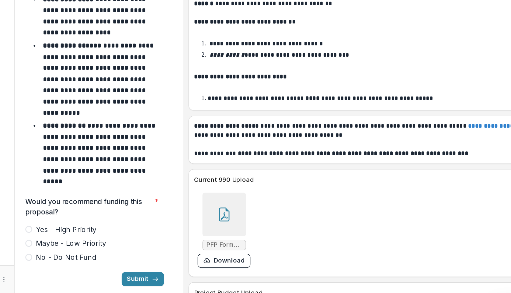
scroll to position [2502, 0]
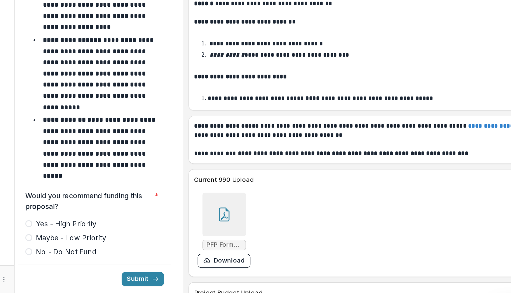
click at [86, 242] on span at bounding box center [85, 244] width 5 height 5
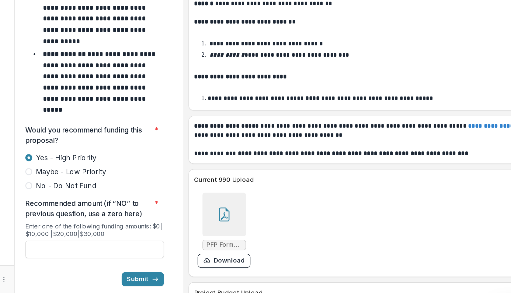
scroll to position [3323, 0]
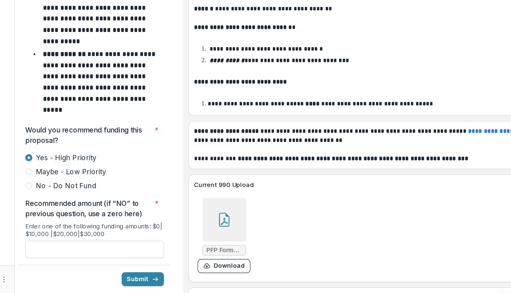
click at [142, 246] on input "Recommended amount (if “NO” to previous question, use a zero here) *" at bounding box center [131, 262] width 97 height 12
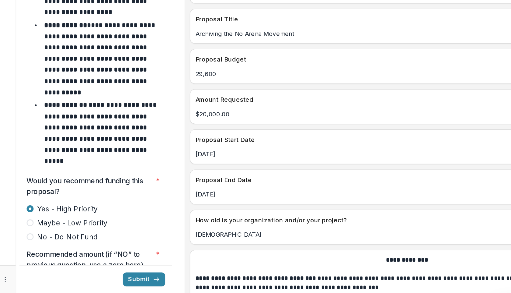
scroll to position [2519, 0]
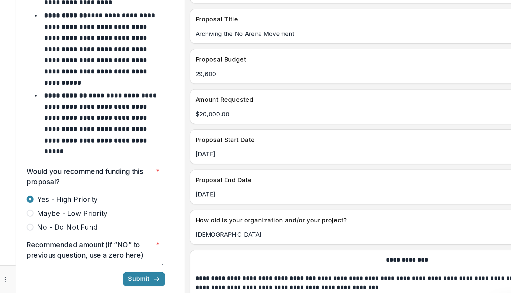
type input "*******"
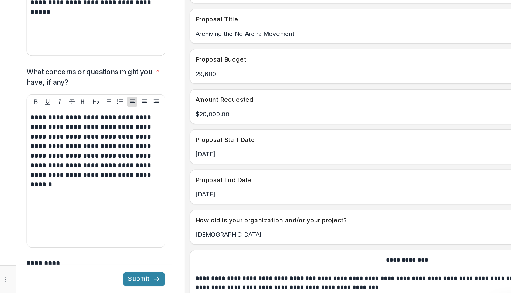
scroll to position [2221, 0]
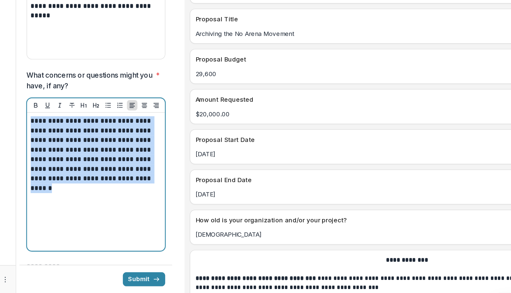
drag, startPoint x: 175, startPoint y: 184, endPoint x: 86, endPoint y: 144, distance: 97.3
click at [86, 170] on p "**********" at bounding box center [130, 193] width 89 height 47
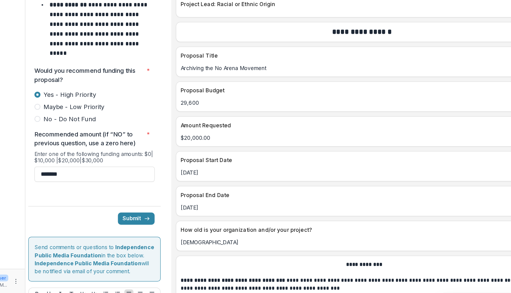
scroll to position [2600, 0]
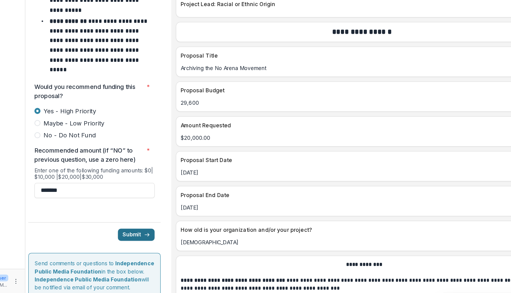
click at [160, 241] on button "Submit" at bounding box center [166, 246] width 30 height 10
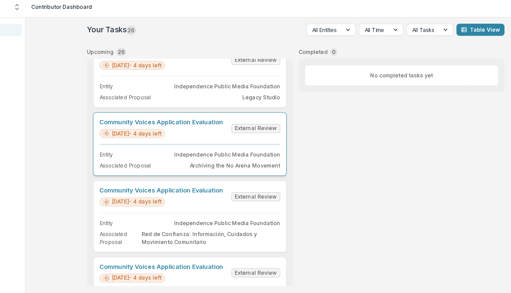
scroll to position [18, 0]
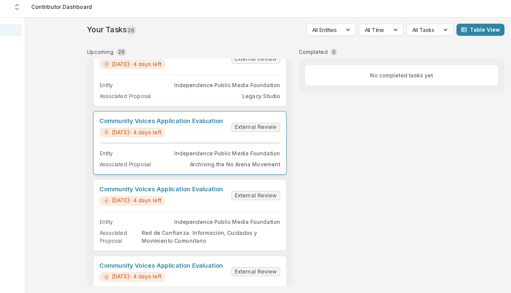
click at [190, 103] on link "Community Voices Application Evaluation" at bounding box center [186, 100] width 100 height 6
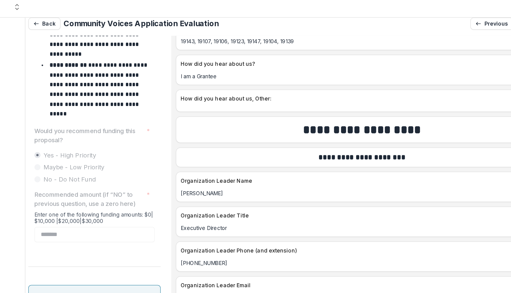
scroll to position [1468, 0]
